Goal: Information Seeking & Learning: Check status

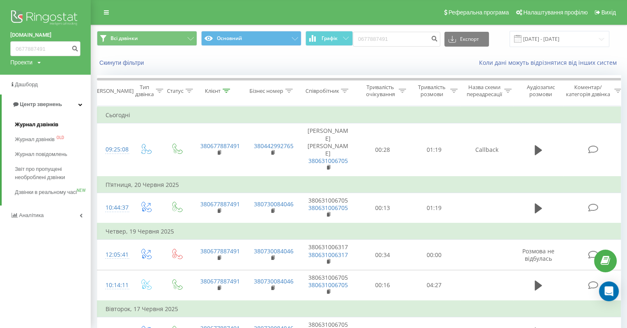
click at [49, 123] on span "Журнал дзвінків" at bounding box center [37, 124] width 44 height 8
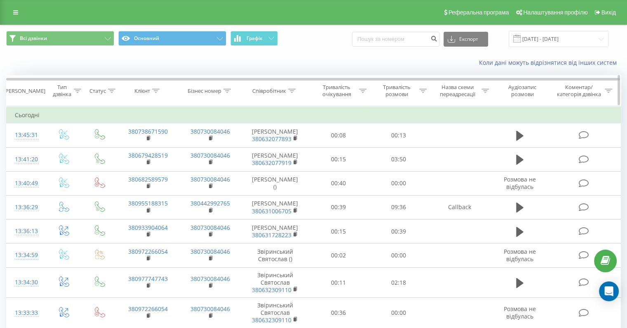
click at [274, 90] on div "Співробітник" at bounding box center [269, 90] width 34 height 7
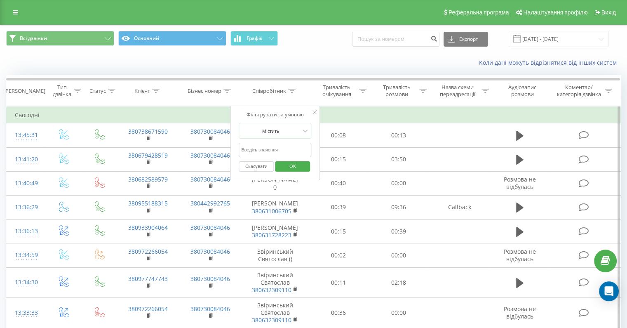
click at [277, 146] on input "text" at bounding box center [275, 150] width 73 height 14
type input "Гавриленко"
click at [294, 167] on span "OK" at bounding box center [292, 166] width 23 height 13
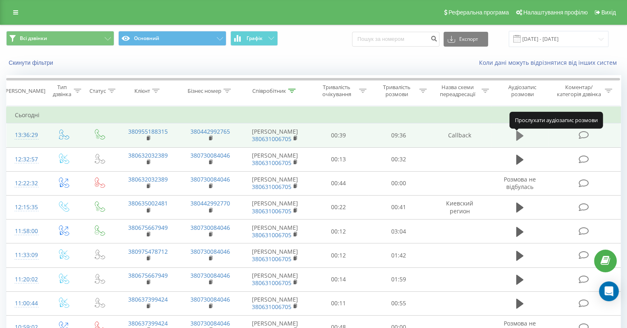
click at [517, 137] on icon at bounding box center [519, 136] width 7 height 10
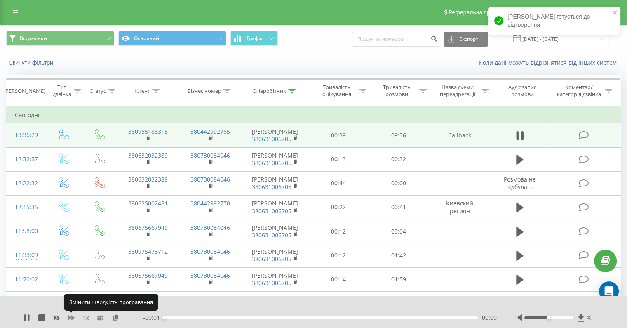
click at [68, 318] on icon at bounding box center [71, 317] width 7 height 5
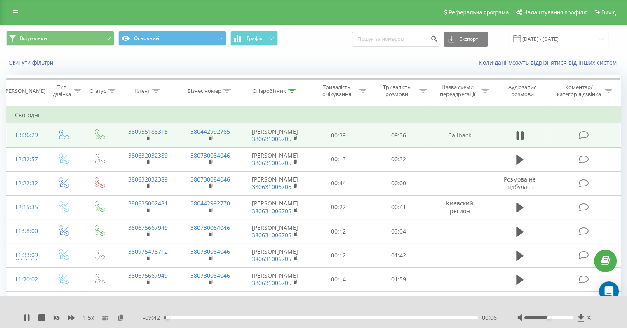
click at [181, 317] on div "00:06" at bounding box center [321, 317] width 314 height 2
click at [193, 318] on div "00:31" at bounding box center [321, 317] width 314 height 2
click at [190, 318] on div "00:59" at bounding box center [321, 317] width 314 height 2
click at [181, 318] on div "00:31" at bounding box center [321, 317] width 314 height 2
click at [174, 319] on div "00:32" at bounding box center [321, 317] width 314 height 2
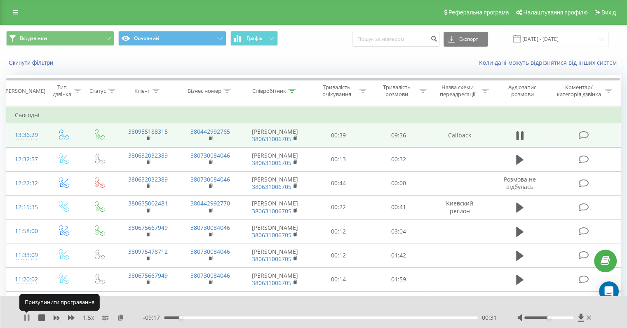
click at [23, 317] on icon at bounding box center [26, 317] width 7 height 7
click at [26, 321] on div "1.5 x" at bounding box center [83, 317] width 120 height 8
click at [24, 317] on icon at bounding box center [26, 317] width 5 height 7
click at [185, 317] on div "00:39" at bounding box center [321, 317] width 314 height 2
click at [190, 319] on div "- 09:07 00:40 00:40" at bounding box center [320, 317] width 354 height 8
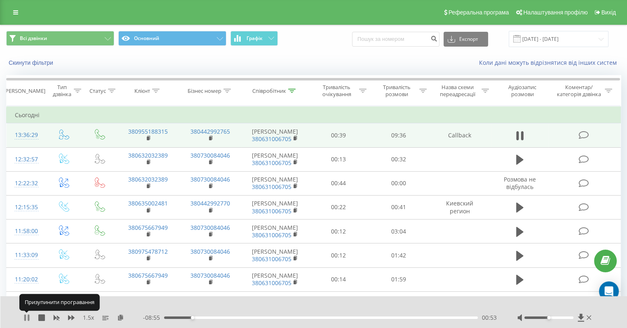
click at [24, 318] on icon at bounding box center [25, 317] width 2 height 7
click at [26, 318] on icon at bounding box center [26, 317] width 5 height 7
click at [192, 317] on div "00:55" at bounding box center [193, 317] width 3 height 3
click at [26, 317] on icon at bounding box center [26, 317] width 7 height 7
